Goal: Task Accomplishment & Management: Use online tool/utility

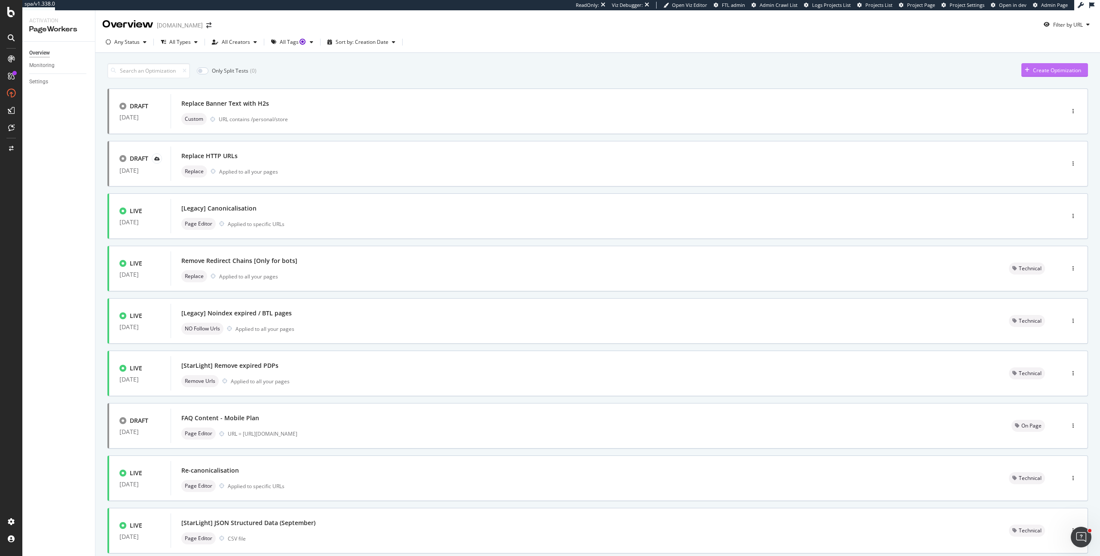
click at [1043, 74] on div "Create Optimization" at bounding box center [1051, 70] width 60 height 13
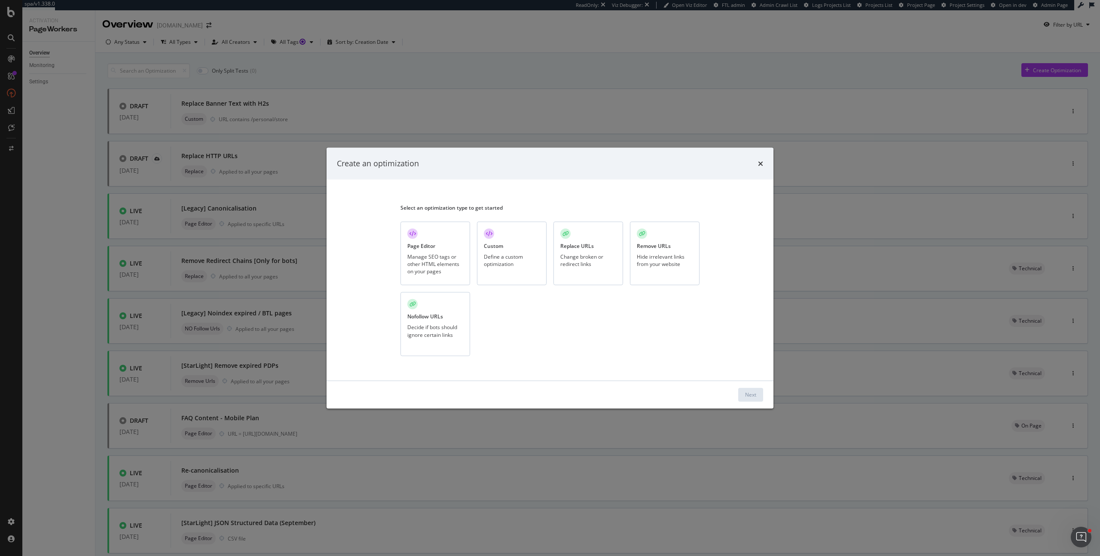
click at [436, 241] on div "Page Editor Manage SEO tags or other HTML elements on your pages" at bounding box center [435, 253] width 70 height 64
click at [742, 391] on button "Next" at bounding box center [750, 394] width 25 height 14
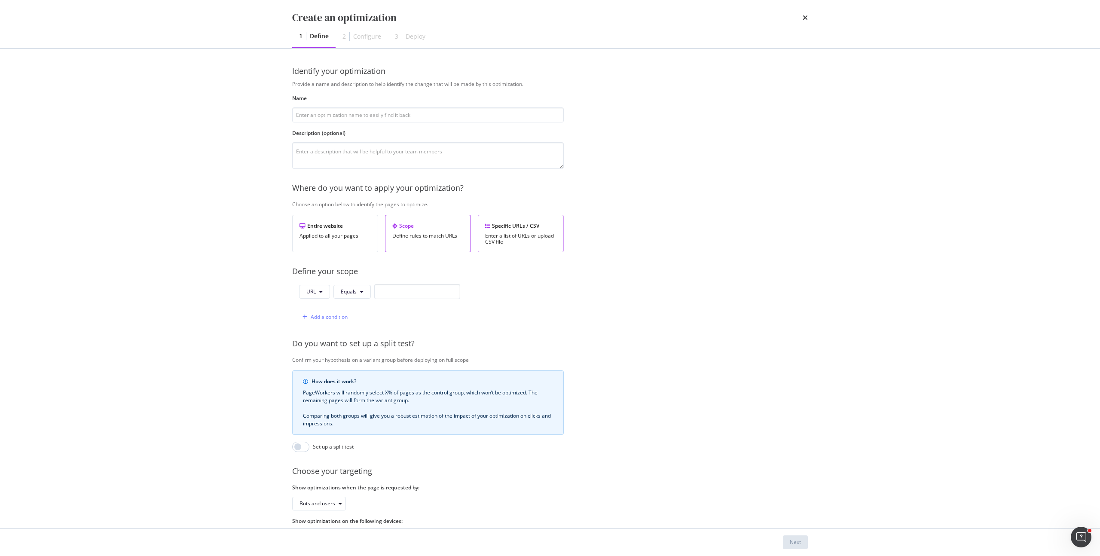
click at [516, 216] on div "Specific URLs / CSV Enter a list of URLs or upload CSV file" at bounding box center [521, 233] width 86 height 37
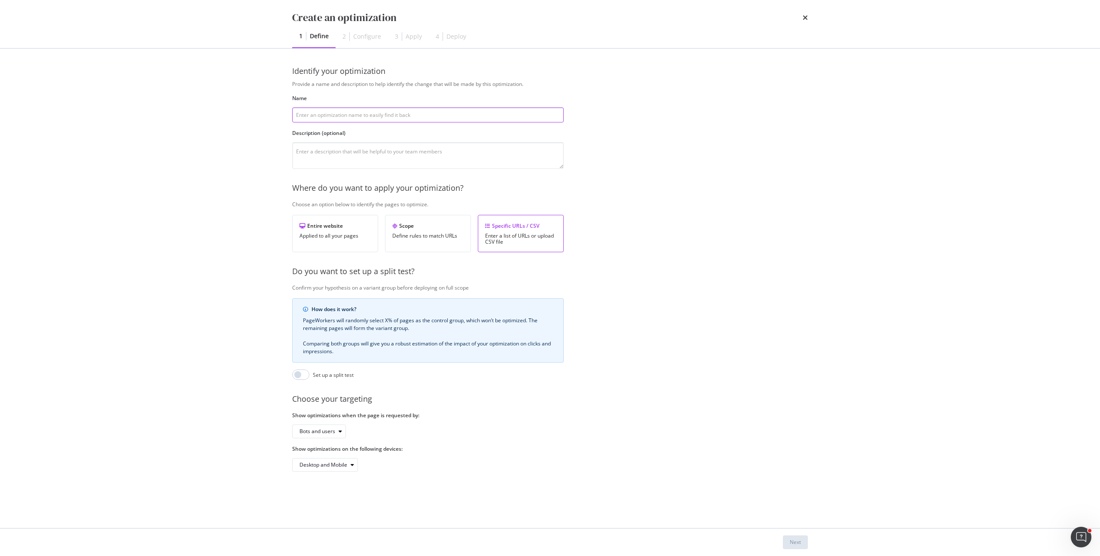
click at [349, 115] on input "modal" at bounding box center [428, 114] width 272 height 15
type input "FAQ Content Insert"
click at [798, 540] on div "Next" at bounding box center [795, 541] width 11 height 7
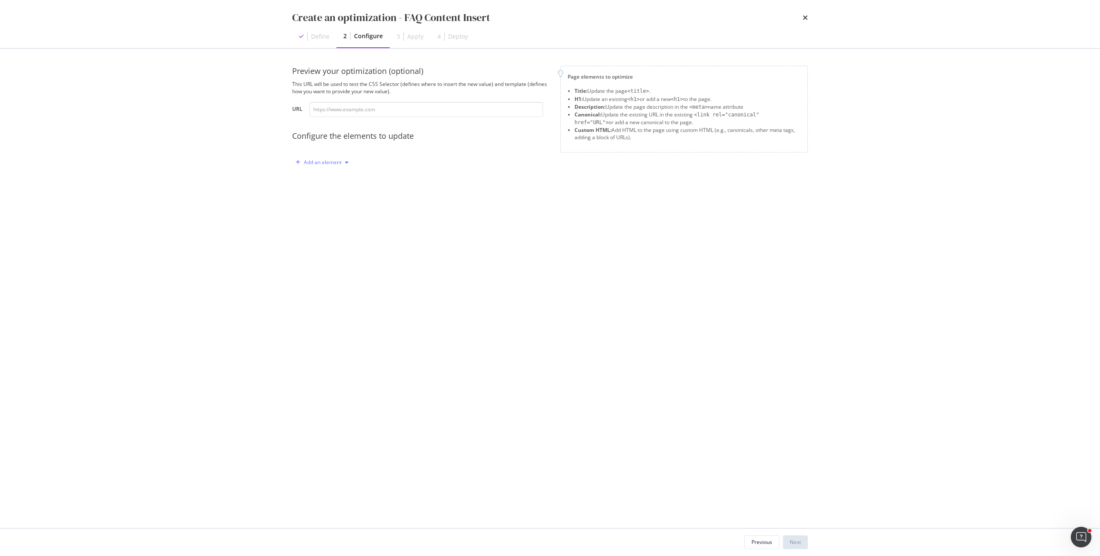
click at [320, 163] on div "Add an element" at bounding box center [323, 162] width 38 height 5
click at [328, 235] on div "Custom HTML" at bounding box center [332, 235] width 34 height 7
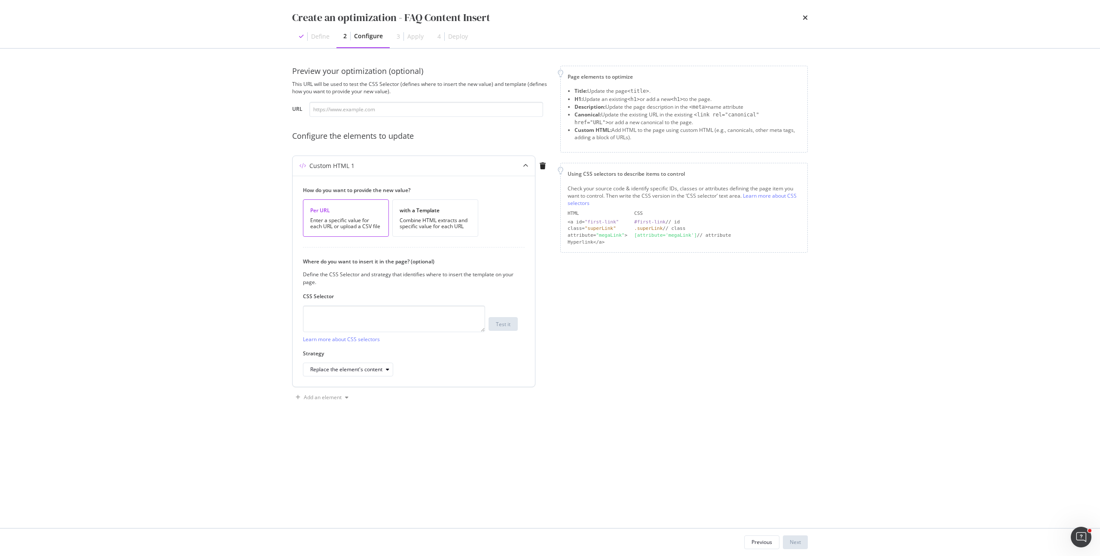
click at [332, 211] on div "Per URL" at bounding box center [345, 210] width 71 height 7
click at [384, 307] on textarea "modal" at bounding box center [394, 318] width 182 height 27
paste textarea "div[id='b5-b1-Footer']"
type textarea "div[id='b5-b1-Footer']"
click at [352, 370] on div "Replace the element's content" at bounding box center [346, 369] width 72 height 5
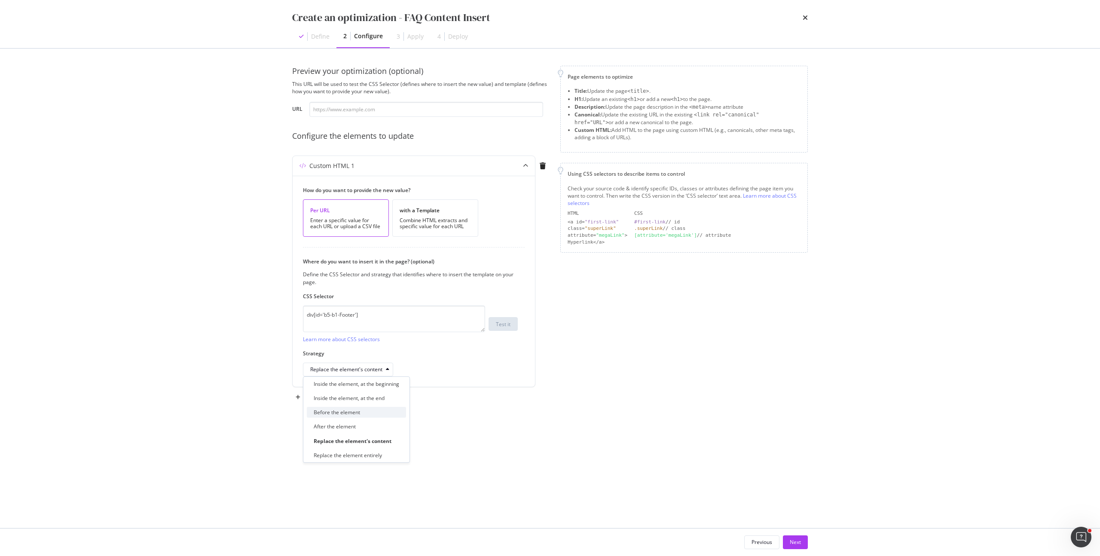
click at [353, 411] on div "Before the element" at bounding box center [337, 412] width 46 height 7
click at [560, 396] on div "Page elements to optimize Title: Update the page <title> . H1: Update an existi…" at bounding box center [683, 235] width 247 height 339
click at [797, 545] on div "Next" at bounding box center [795, 541] width 11 height 7
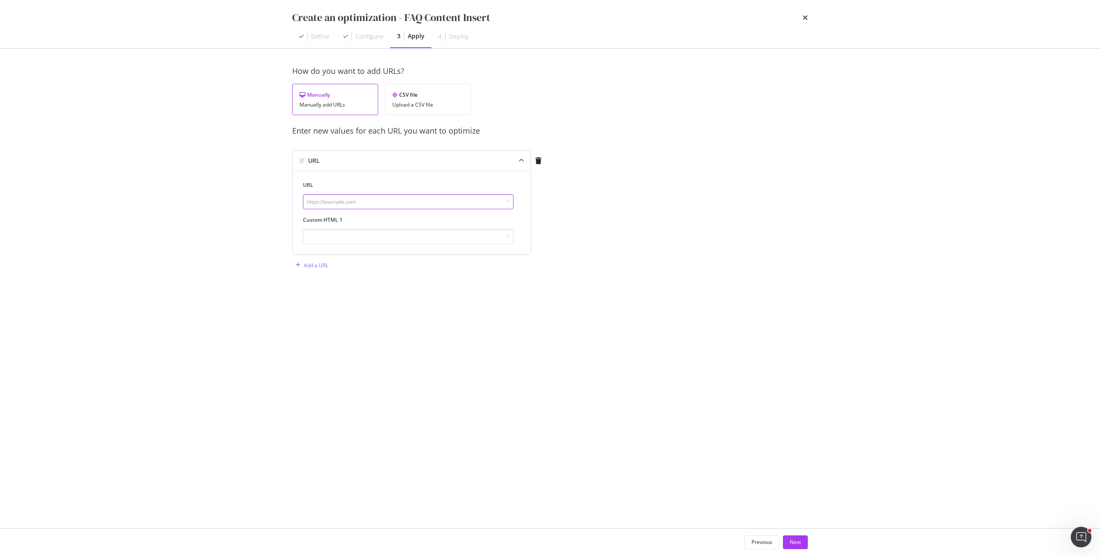
click at [331, 203] on input "modal" at bounding box center [408, 201] width 211 height 15
paste input "[URL][DOMAIN_NAME]"
type input "[URL][DOMAIN_NAME]"
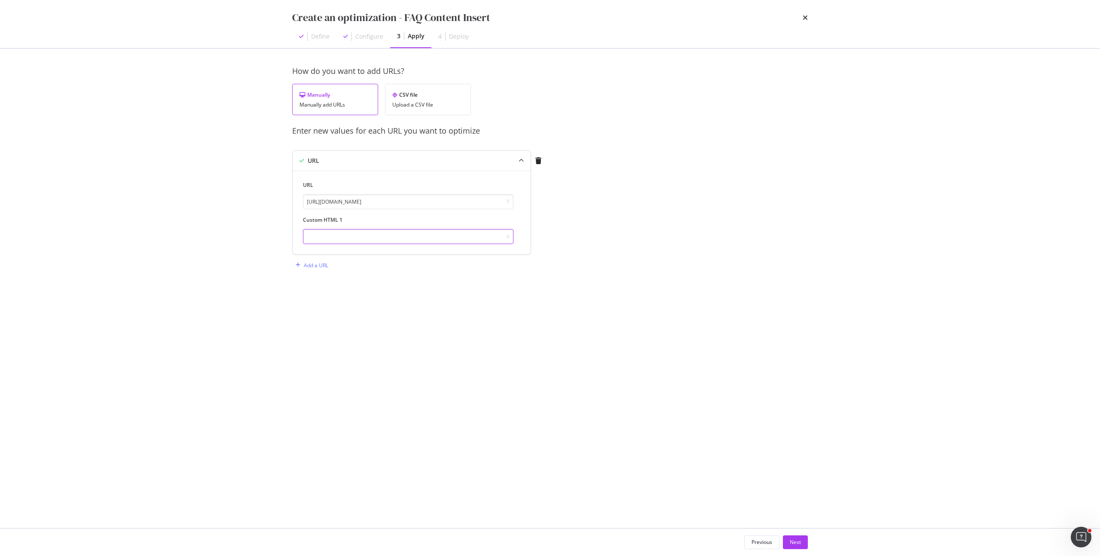
click at [386, 232] on input "modal" at bounding box center [408, 236] width 211 height 15
paste input "<div class="paddingLeft0 paddingRight0 col-md-24"> <div class="support-acc"> <p…"
type input "<div class="paddingLeft0 paddingRight0 col-md-24"> <div class="support-acc"> <p…"
click at [315, 265] on div "Add a URL" at bounding box center [316, 265] width 24 height 7
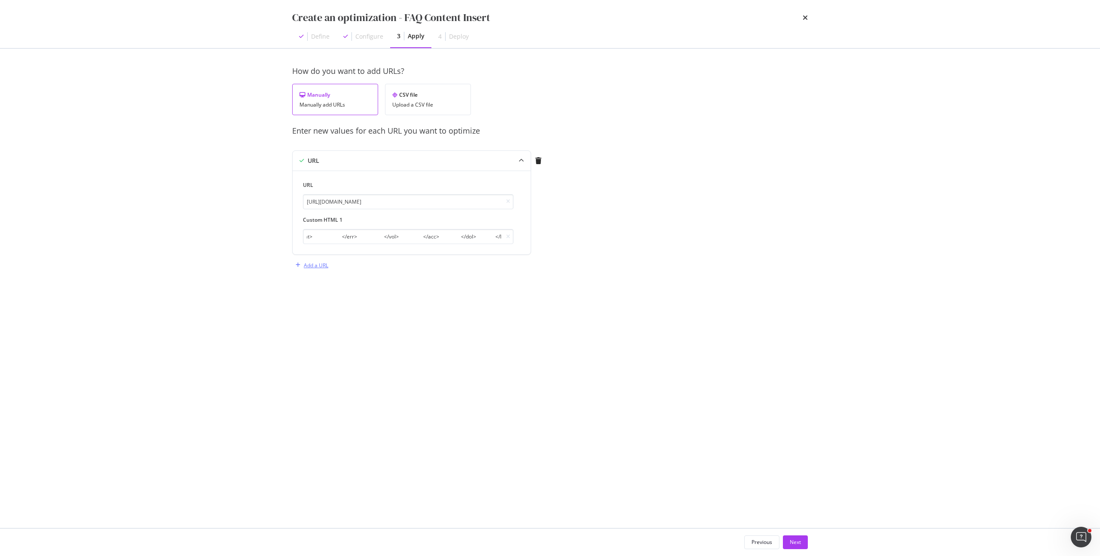
scroll to position [0, 0]
click at [398, 307] on input "modal" at bounding box center [408, 309] width 211 height 15
paste input "[URL][DOMAIN_NAME]"
type input "[URL][DOMAIN_NAME]"
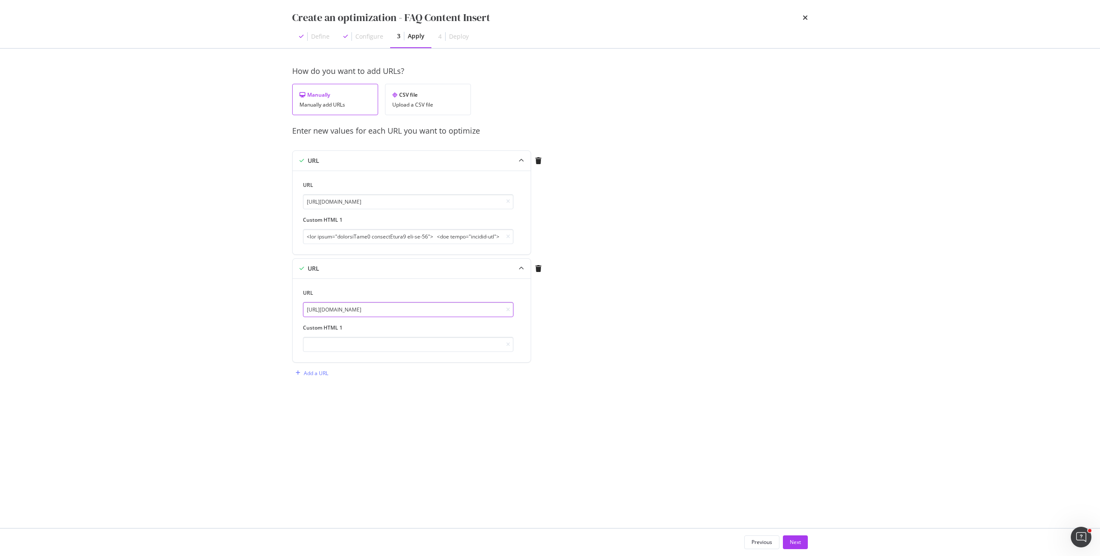
scroll to position [0, 0]
click at [541, 265] on icon "modal" at bounding box center [538, 268] width 6 height 7
click at [788, 543] on button "Next" at bounding box center [795, 542] width 25 height 14
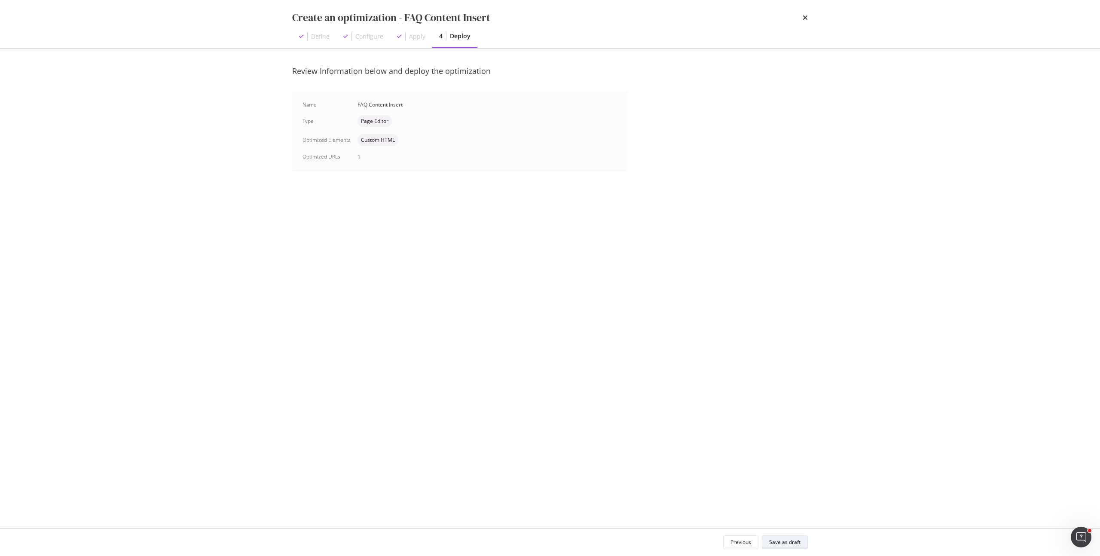
click at [788, 543] on div "Save as draft" at bounding box center [784, 541] width 31 height 7
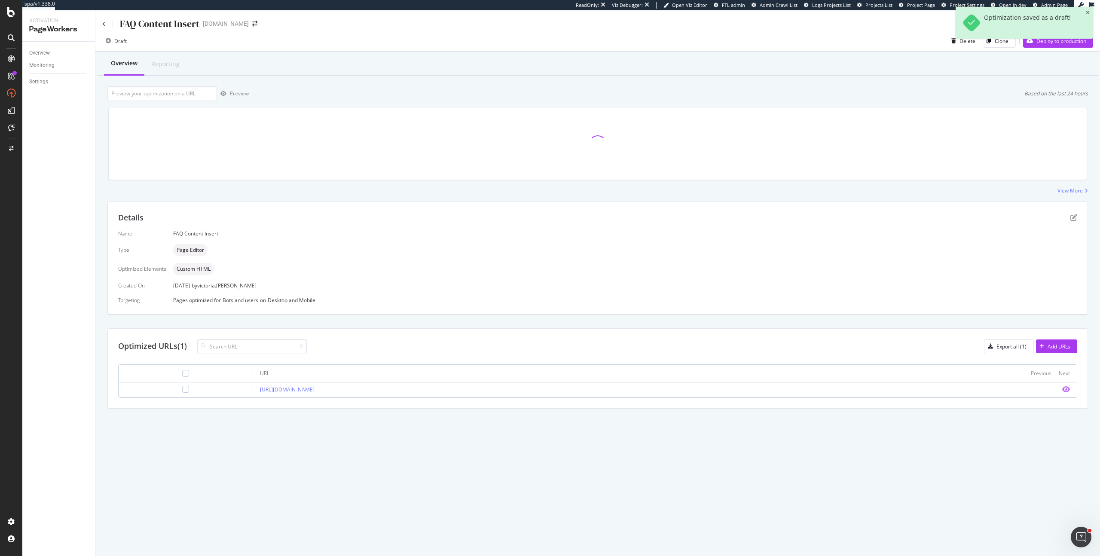
click at [1064, 389] on icon "eye" at bounding box center [1066, 389] width 8 height 7
click at [1043, 342] on div "Add URLs" at bounding box center [1053, 346] width 34 height 13
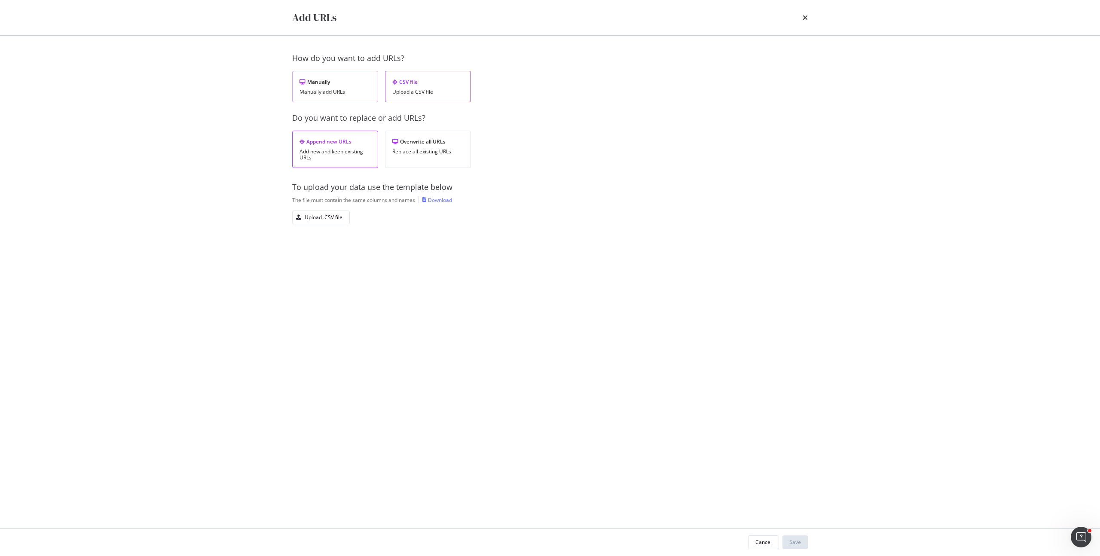
click at [353, 93] on div "Manually add URLs" at bounding box center [334, 92] width 71 height 6
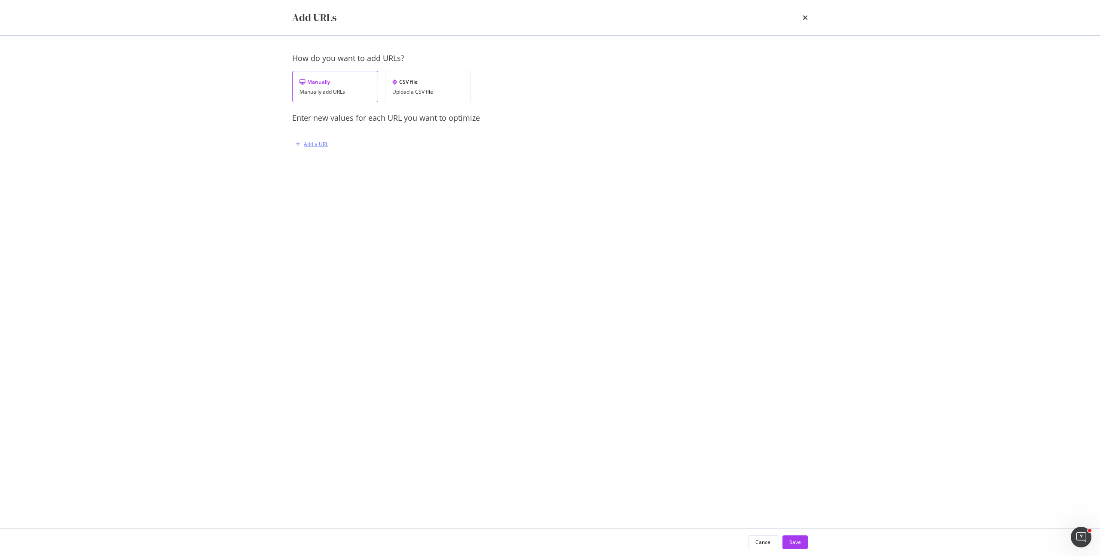
click at [314, 144] on div "Add a URL" at bounding box center [316, 143] width 24 height 7
click at [328, 191] on input "modal" at bounding box center [408, 188] width 211 height 15
click at [396, 236] on input "modal" at bounding box center [408, 232] width 211 height 15
paste input "<!loremip dolo> <sita cons="ad"> <elit> <sedd eiusmod="tem-4" /> <inci utla="et…"
click at [363, 244] on div "URL You must provide a value Custom HTML 1" at bounding box center [412, 204] width 238 height 93
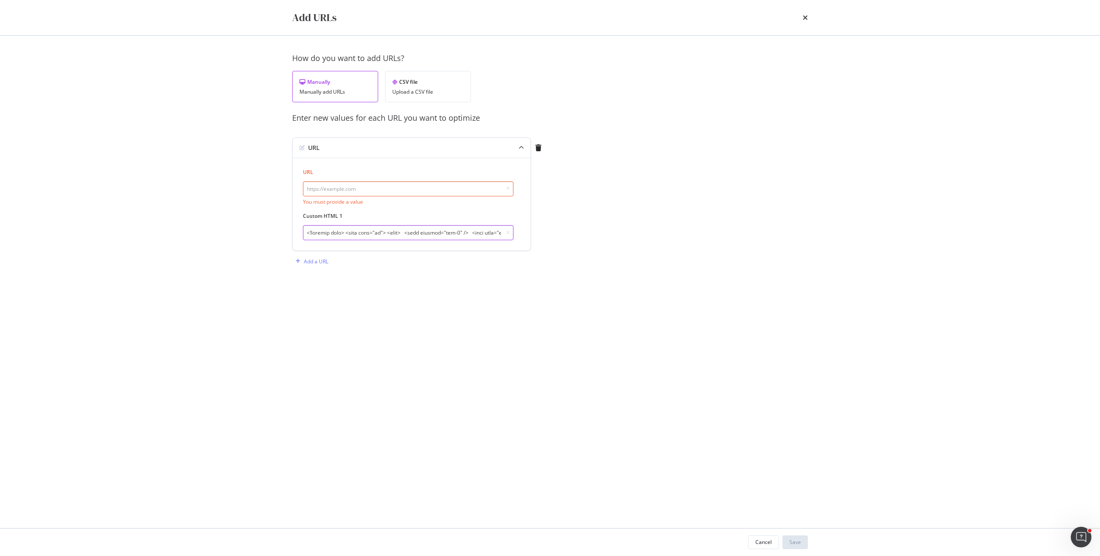
click at [363, 238] on input "modal" at bounding box center [408, 232] width 211 height 15
paste input "h2 style="font-size:24px; color:#0f6b30; margin-bottom:15px;">Frequently Asked …"
click at [348, 232] on input "modal" at bounding box center [408, 232] width 211 height 15
paste input "section style="padding:20px; background-color:#fff; max-width:800px; margin:0 a…"
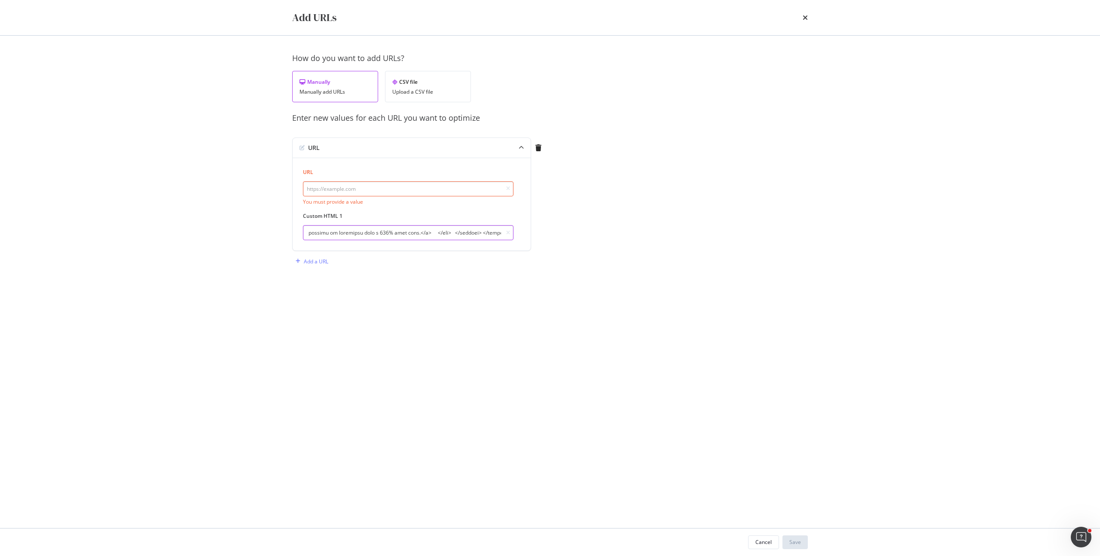
type input "<section style="padding:20px; background-color:#fff; max-width:800px; margin:0 …"
click at [373, 183] on input "modal" at bounding box center [408, 188] width 211 height 15
paste input "[URL][DOMAIN_NAME]"
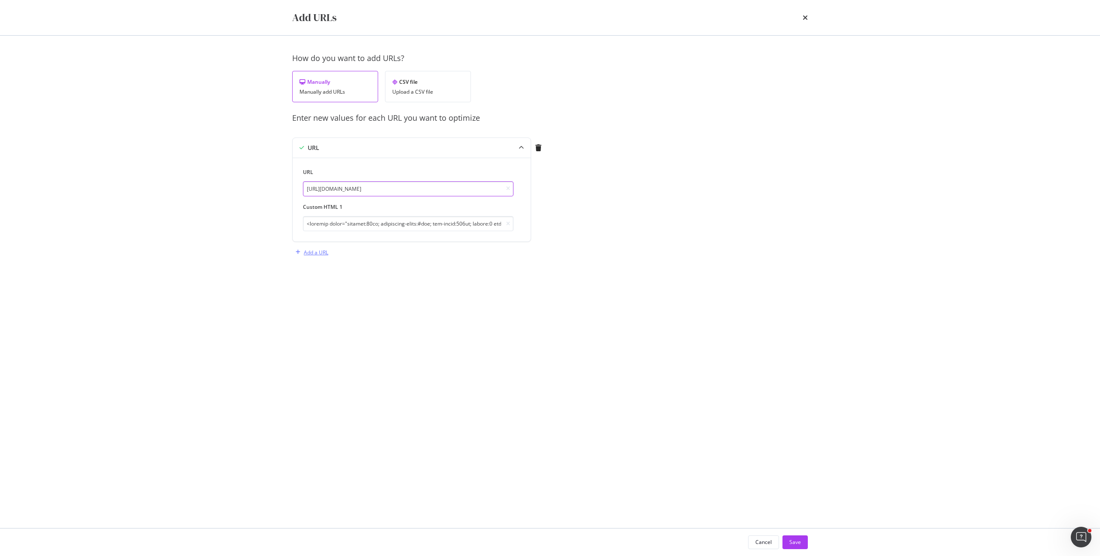
type input "[URL][DOMAIN_NAME]"
click at [321, 252] on div "Add a URL" at bounding box center [316, 252] width 24 height 7
drag, startPoint x: 433, startPoint y: 290, endPoint x: 434, endPoint y: 300, distance: 10.8
click at [433, 290] on input "modal" at bounding box center [408, 296] width 211 height 15
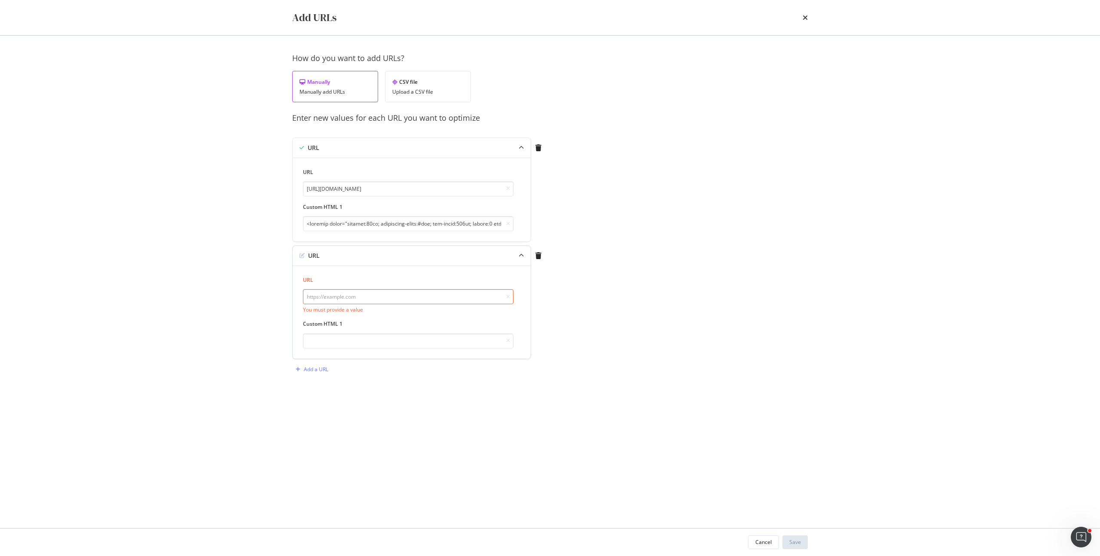
click at [436, 299] on input "modal" at bounding box center [408, 296] width 211 height 15
paste input "[URL][DOMAIN_NAME]"
type input "[URL][DOMAIN_NAME]"
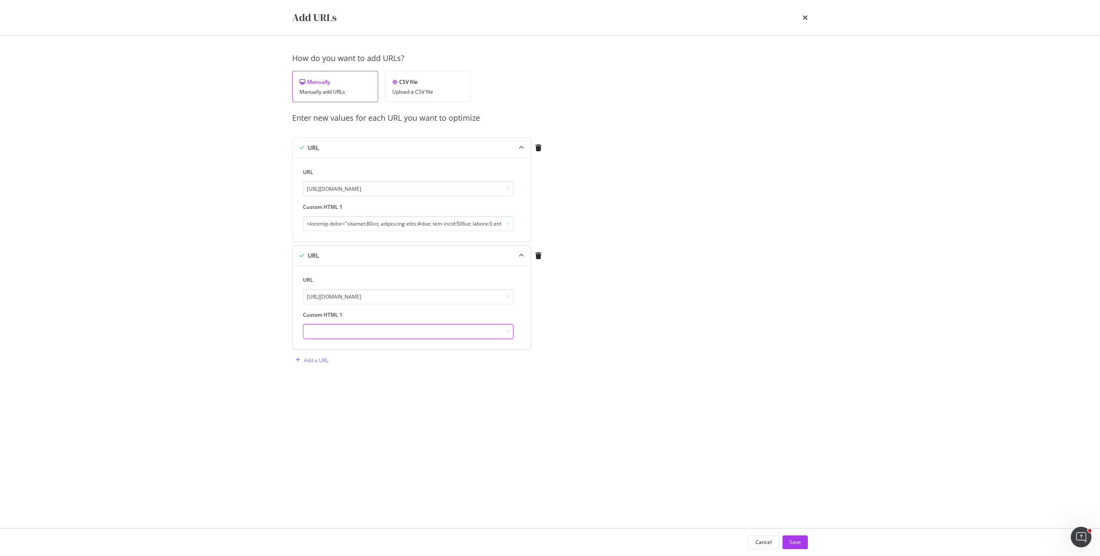
click at [353, 336] on input "modal" at bounding box center [408, 331] width 211 height 15
paste input "<section style="padding:20px; background-color:#fff; max-width:800px; margin:0 …"
drag, startPoint x: 471, startPoint y: 330, endPoint x: 497, endPoint y: 330, distance: 26.6
click at [502, 331] on div "modal" at bounding box center [408, 331] width 211 height 15
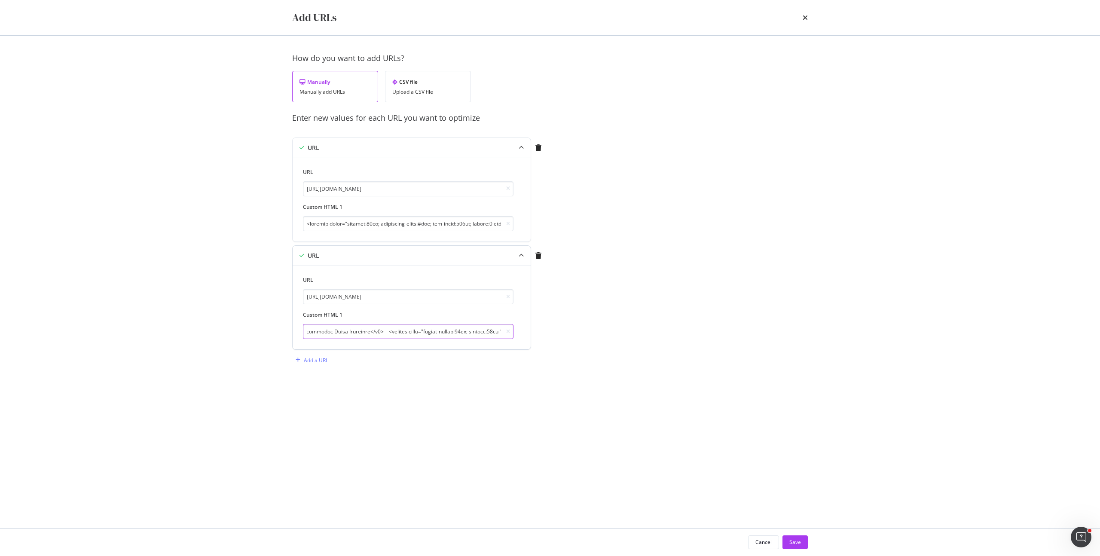
click at [384, 332] on input "modal" at bounding box center [408, 331] width 211 height 15
drag, startPoint x: 351, startPoint y: 332, endPoint x: 321, endPoint y: 330, distance: 30.1
click at [321, 330] on input "modal" at bounding box center [408, 331] width 211 height 15
click at [356, 333] on input "modal" at bounding box center [408, 331] width 211 height 15
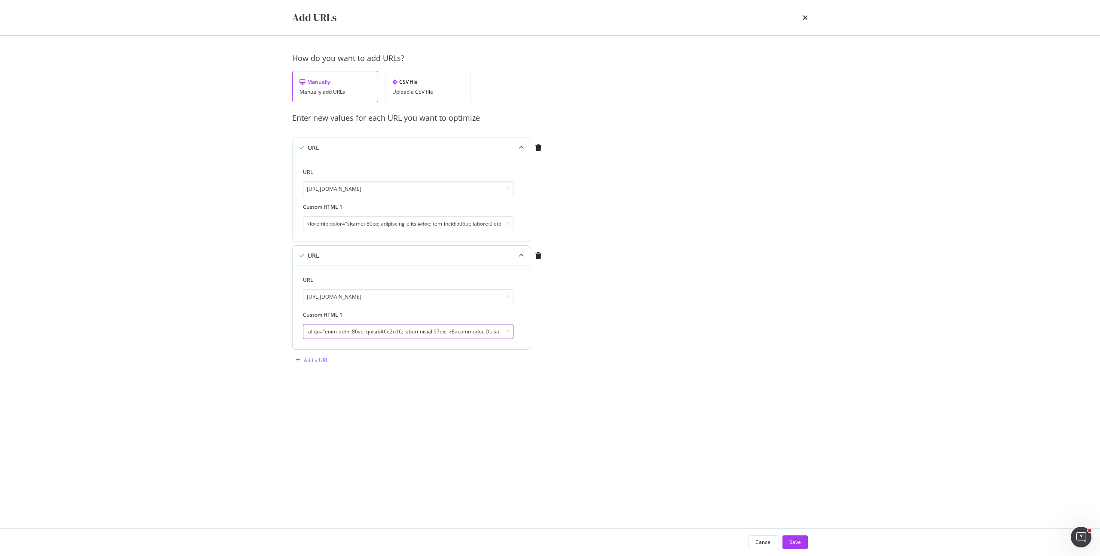
scroll to position [0, 192]
drag, startPoint x: 341, startPoint y: 333, endPoint x: 390, endPoint y: 329, distance: 49.5
click at [390, 329] on input "modal" at bounding box center [408, 331] width 211 height 15
type input "<section style="padding:20px; background-color:#fff; max-width:800px; margin:0 …"
click at [434, 396] on div "How do you want to add URLs? Manually Manually add URLs CSV file Upload a CSV f…" at bounding box center [550, 282] width 516 height 458
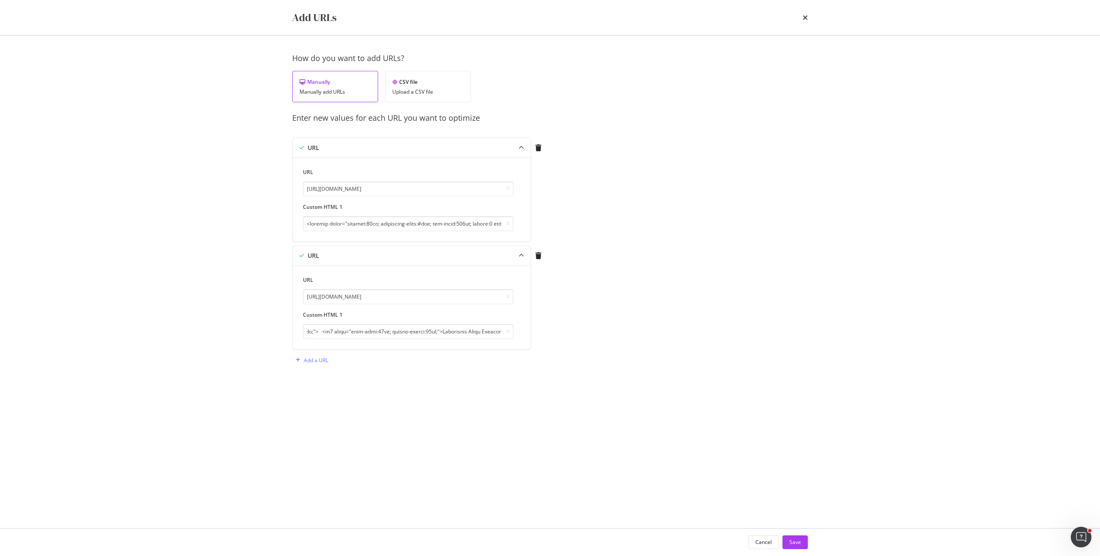
scroll to position [0, 0]
click at [800, 541] on div "Save" at bounding box center [795, 541] width 12 height 7
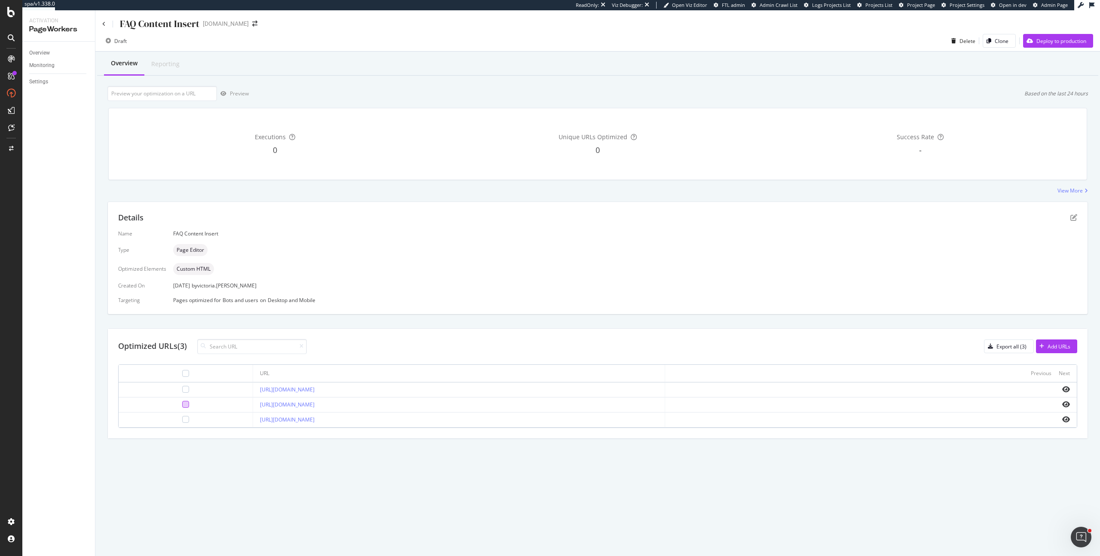
click at [182, 403] on div at bounding box center [185, 404] width 7 height 7
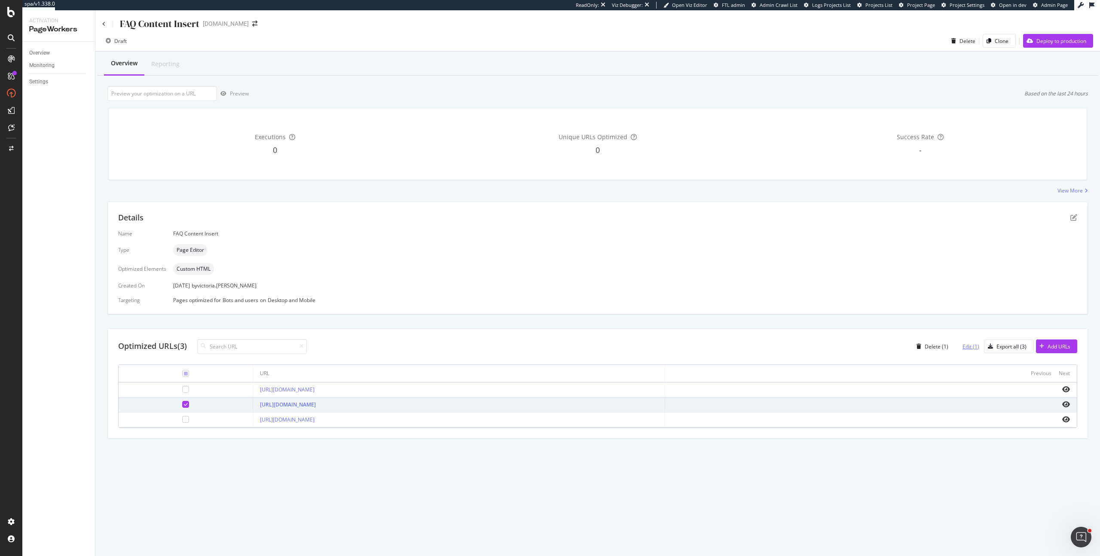
click at [970, 343] on div "Edit (1)" at bounding box center [970, 346] width 17 height 7
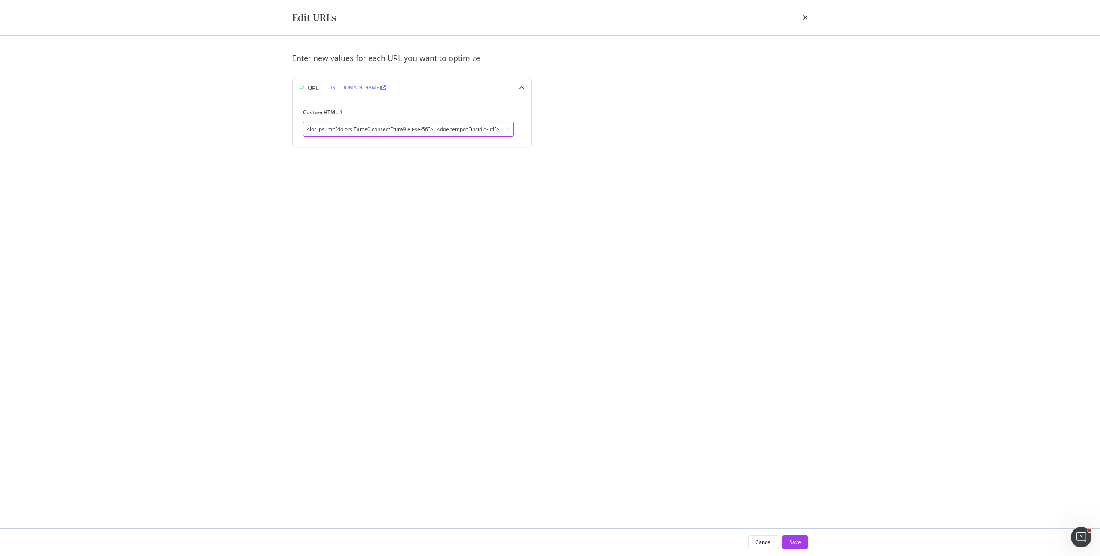
click at [476, 131] on input "modal" at bounding box center [408, 129] width 211 height 15
click at [409, 134] on input "modal" at bounding box center [408, 129] width 211 height 15
paste input "section style="padding:20px; background-color:#fff; max-width:800px; margin:0 a…"
click at [471, 127] on input "modal" at bounding box center [408, 129] width 211 height 15
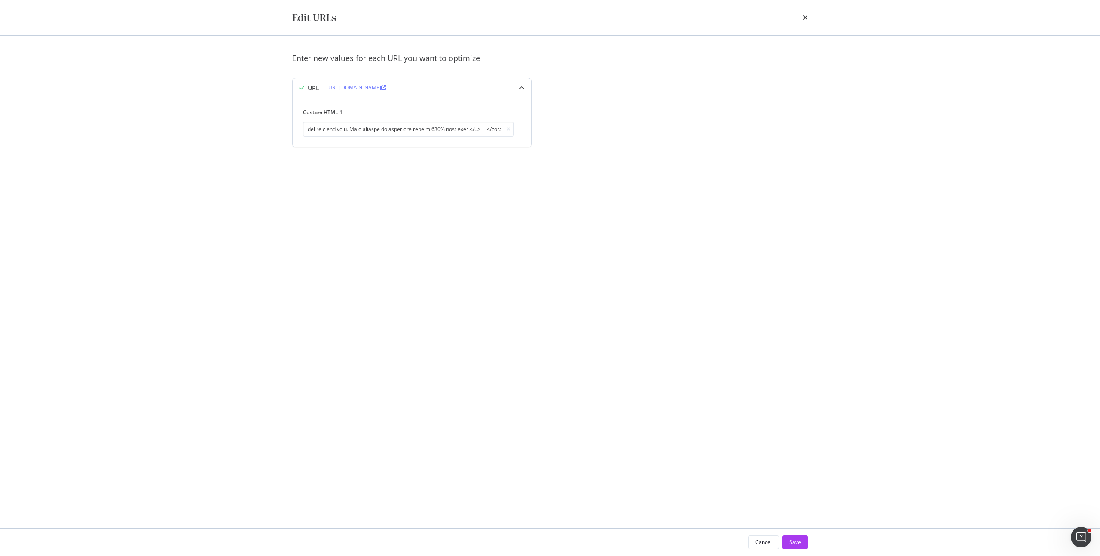
click at [503, 131] on div "modal" at bounding box center [506, 129] width 7 height 5
click at [397, 131] on input "modal" at bounding box center [408, 129] width 211 height 15
drag, startPoint x: 468, startPoint y: 131, endPoint x: 494, endPoint y: 134, distance: 26.4
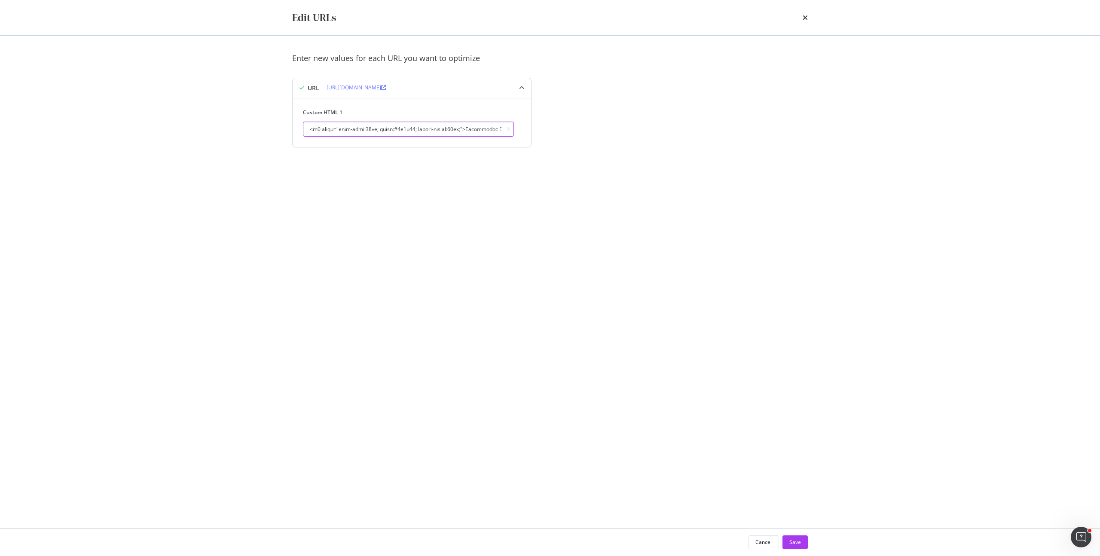
click at [494, 134] on input "modal" at bounding box center [408, 129] width 211 height 15
click at [403, 125] on input "modal" at bounding box center [408, 129] width 211 height 15
drag, startPoint x: 416, startPoint y: 129, endPoint x: 382, endPoint y: 130, distance: 33.9
click at [382, 130] on input "modal" at bounding box center [408, 129] width 211 height 15
type input "<section style="padding:20px; background-color:#fff; max-width:800px; margin:0 …"
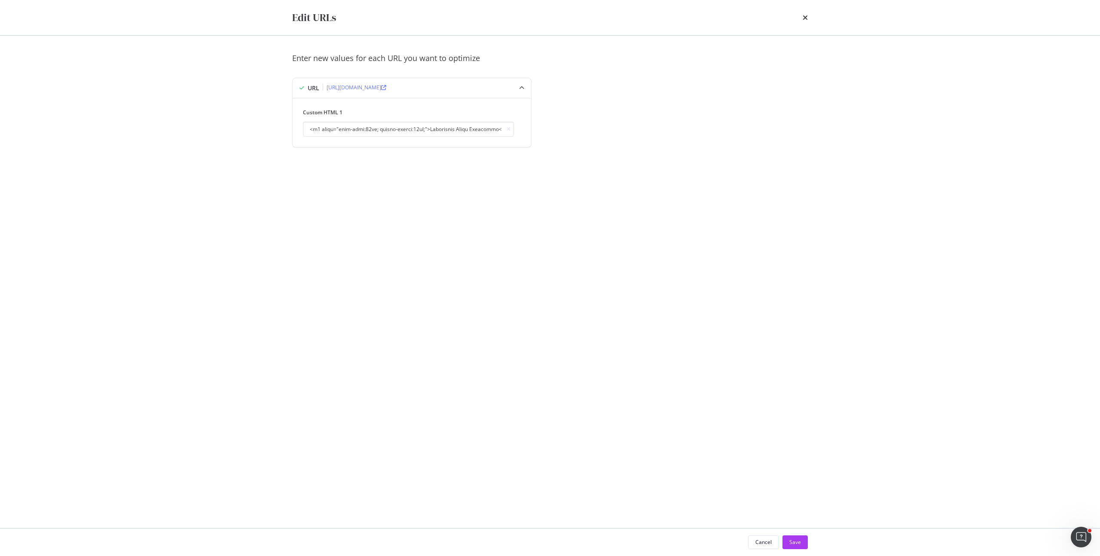
click at [494, 208] on div "Enter new values for each URL you want to optimize URL [URL][DOMAIN_NAME] Custo…" at bounding box center [550, 282] width 516 height 458
click at [787, 539] on button "Save" at bounding box center [794, 542] width 25 height 14
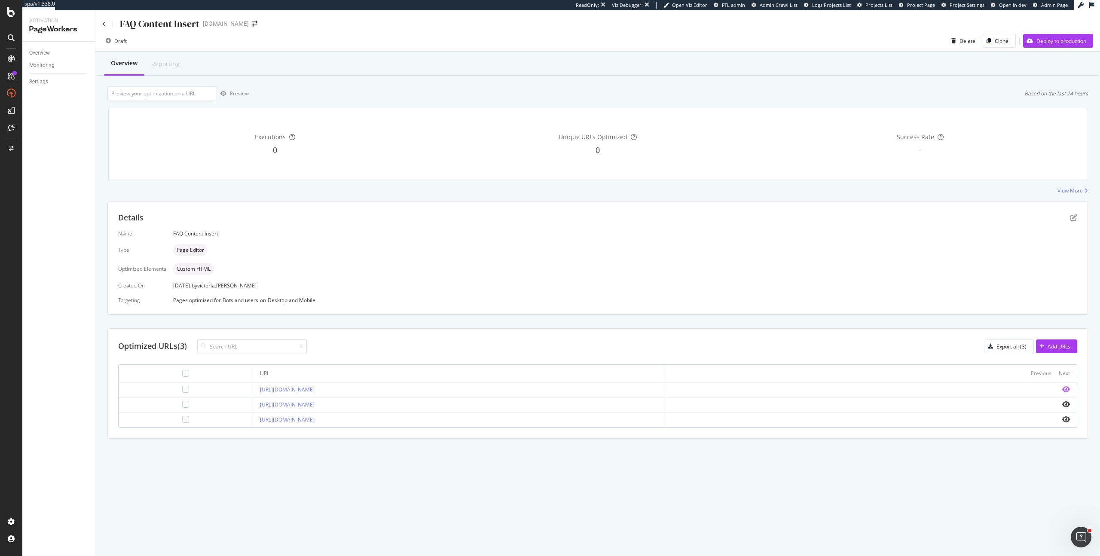
click at [1068, 388] on icon "eye" at bounding box center [1066, 389] width 8 height 7
click at [1066, 402] on icon "eye" at bounding box center [1066, 404] width 8 height 7
click at [1066, 421] on icon "eye" at bounding box center [1066, 419] width 8 height 7
click at [182, 421] on div at bounding box center [185, 419] width 7 height 7
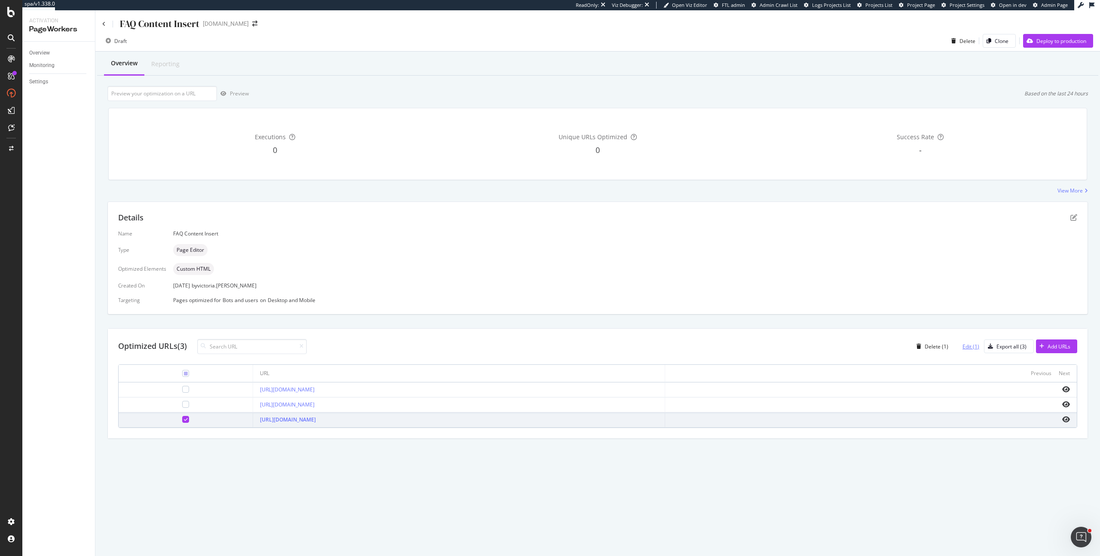
click at [970, 347] on div "Edit (1)" at bounding box center [970, 346] width 17 height 7
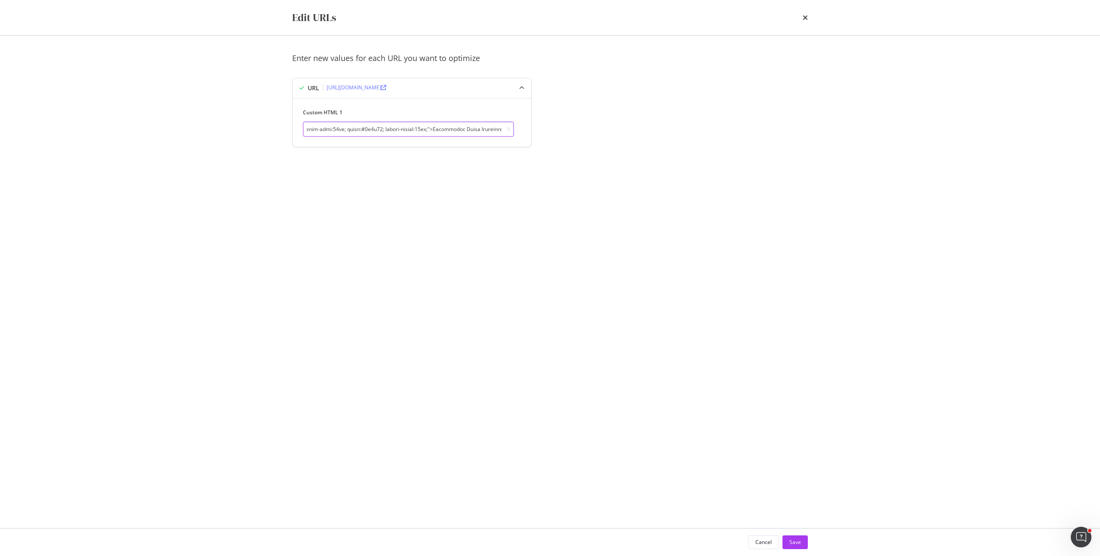
scroll to position [0, 236]
drag, startPoint x: 431, startPoint y: 129, endPoint x: 360, endPoint y: 127, distance: 70.5
click at [360, 127] on input "modal" at bounding box center [408, 129] width 211 height 15
click at [396, 136] on input "modal" at bounding box center [408, 129] width 211 height 15
drag, startPoint x: 384, startPoint y: 130, endPoint x: 351, endPoint y: 131, distance: 33.5
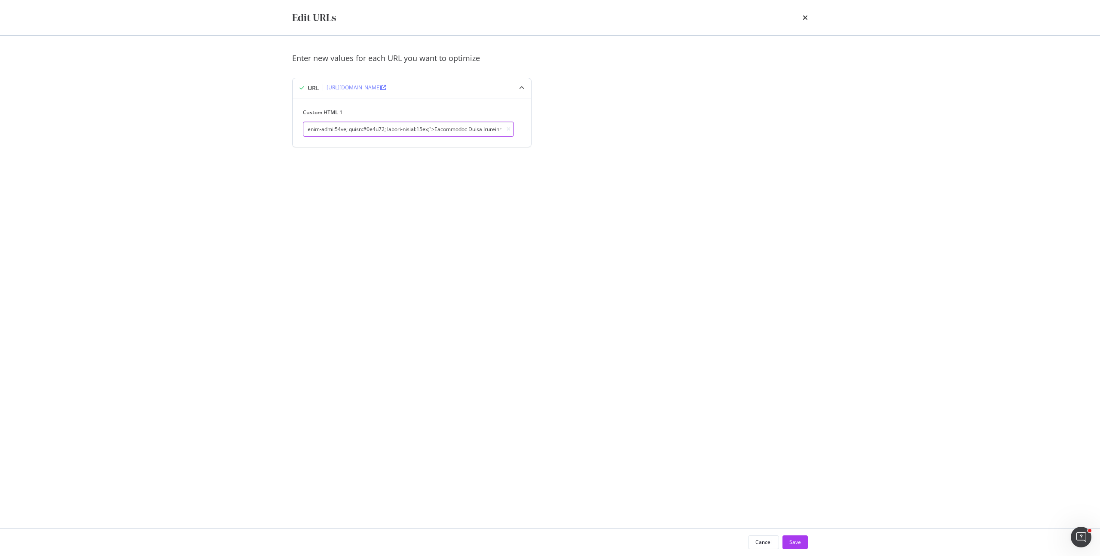
click at [351, 131] on input "modal" at bounding box center [408, 129] width 211 height 15
type input "<section style="padding:20px; background-color:#fff; max-width:800px; margin:0 …"
click at [796, 544] on div "Save" at bounding box center [795, 541] width 12 height 7
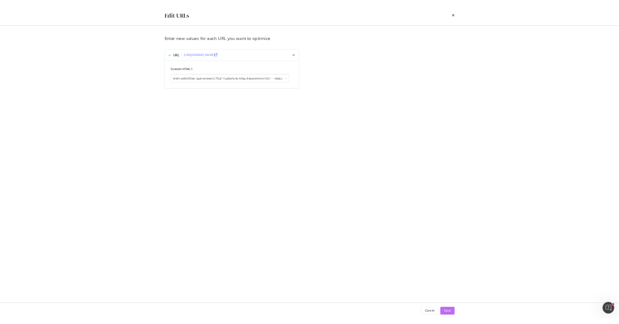
scroll to position [0, 0]
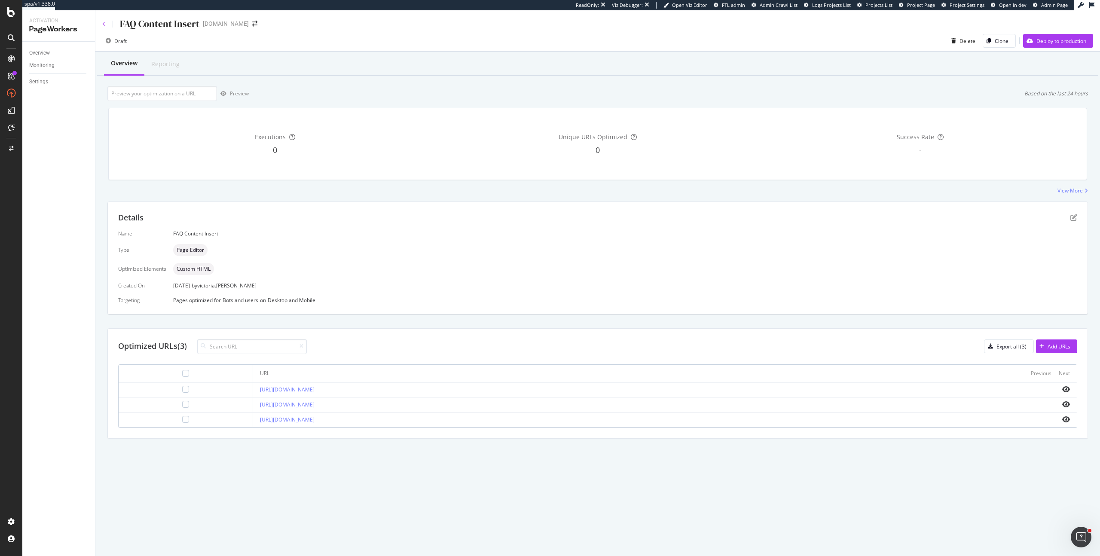
click at [104, 24] on icon at bounding box center [103, 23] width 3 height 5
